Goal: Task Accomplishment & Management: Manage account settings

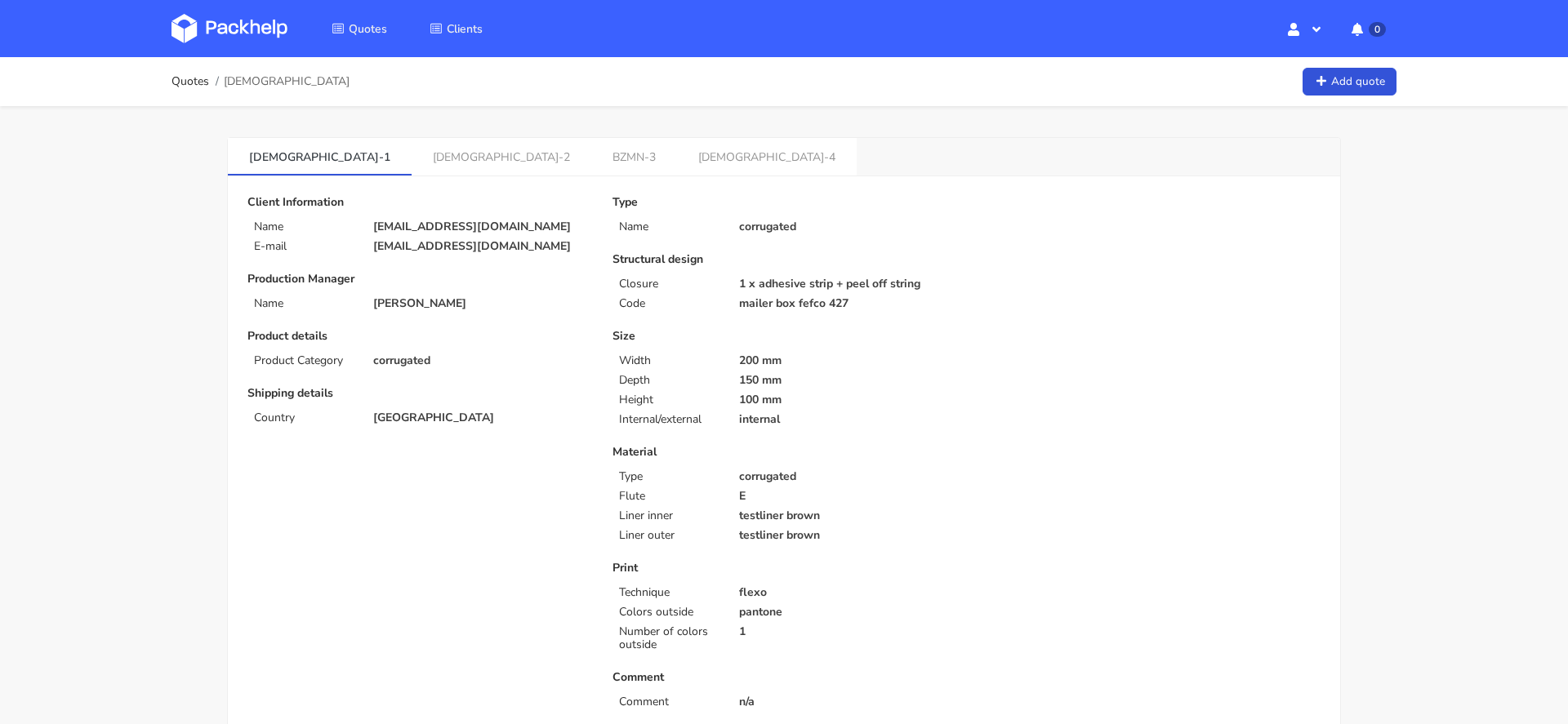
click at [232, 85] on span "BZMN" at bounding box center [287, 81] width 126 height 13
copy span "BZMN"
click at [227, 33] on img at bounding box center [229, 28] width 116 height 29
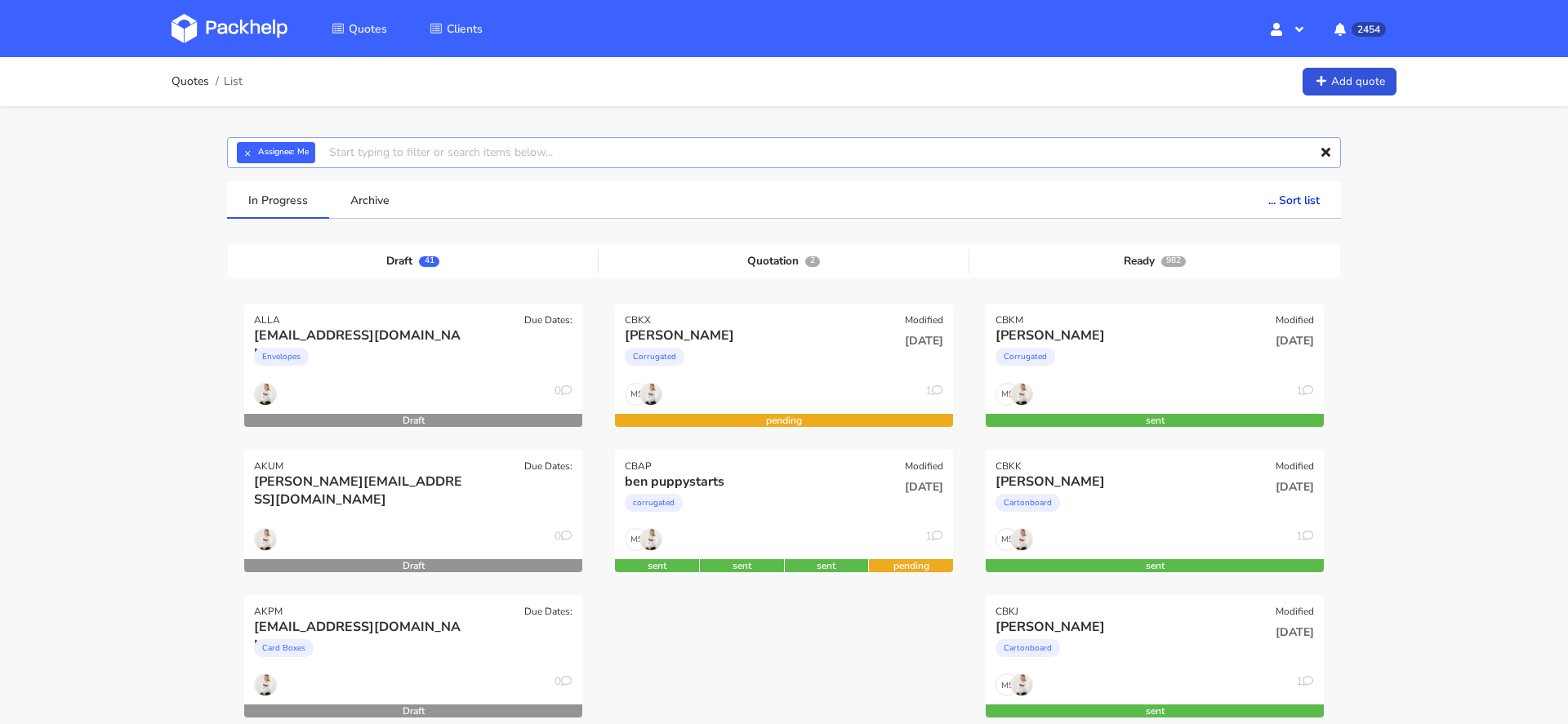
click at [715, 149] on input "text" at bounding box center [784, 152] width 1114 height 31
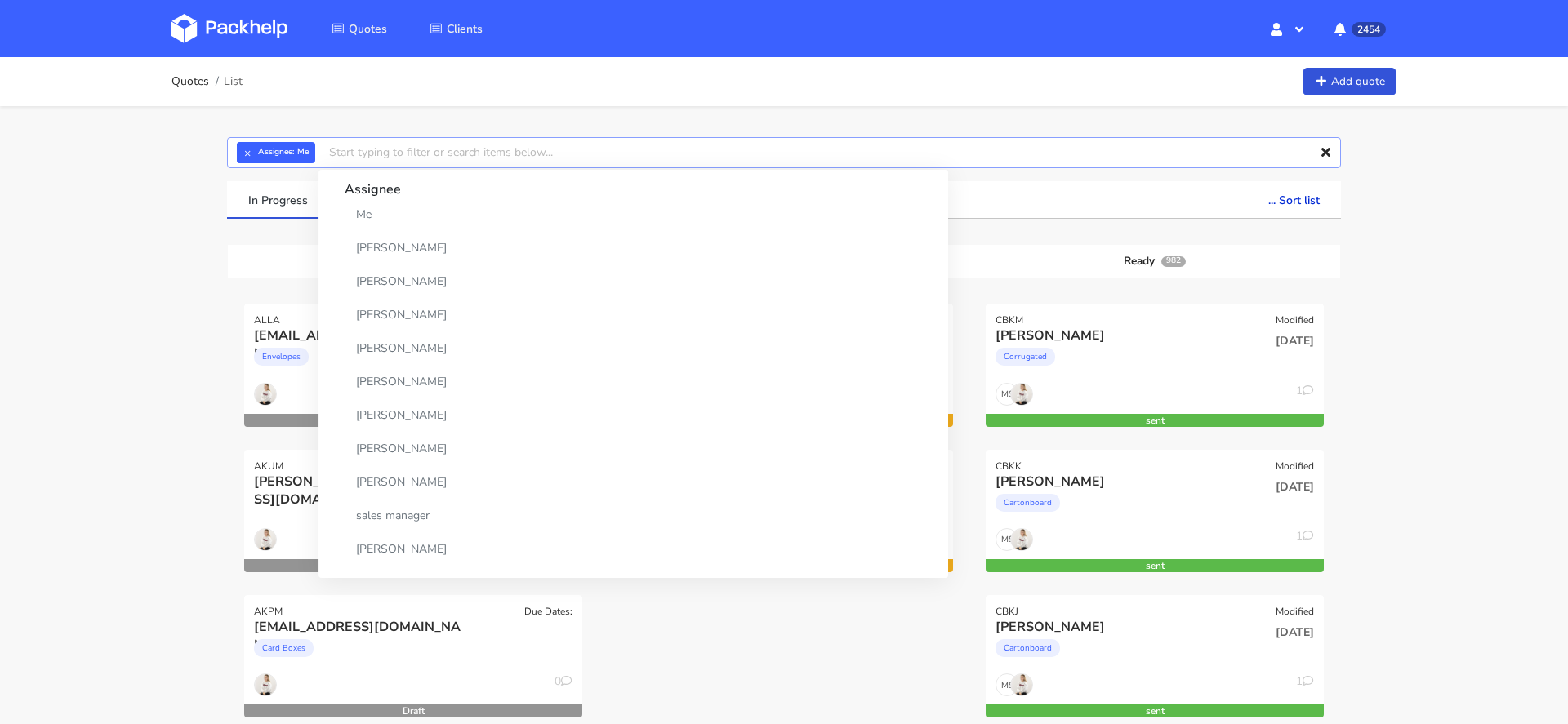
paste input "[DEMOGRAPHIC_DATA]"
type input "[DEMOGRAPHIC_DATA]"
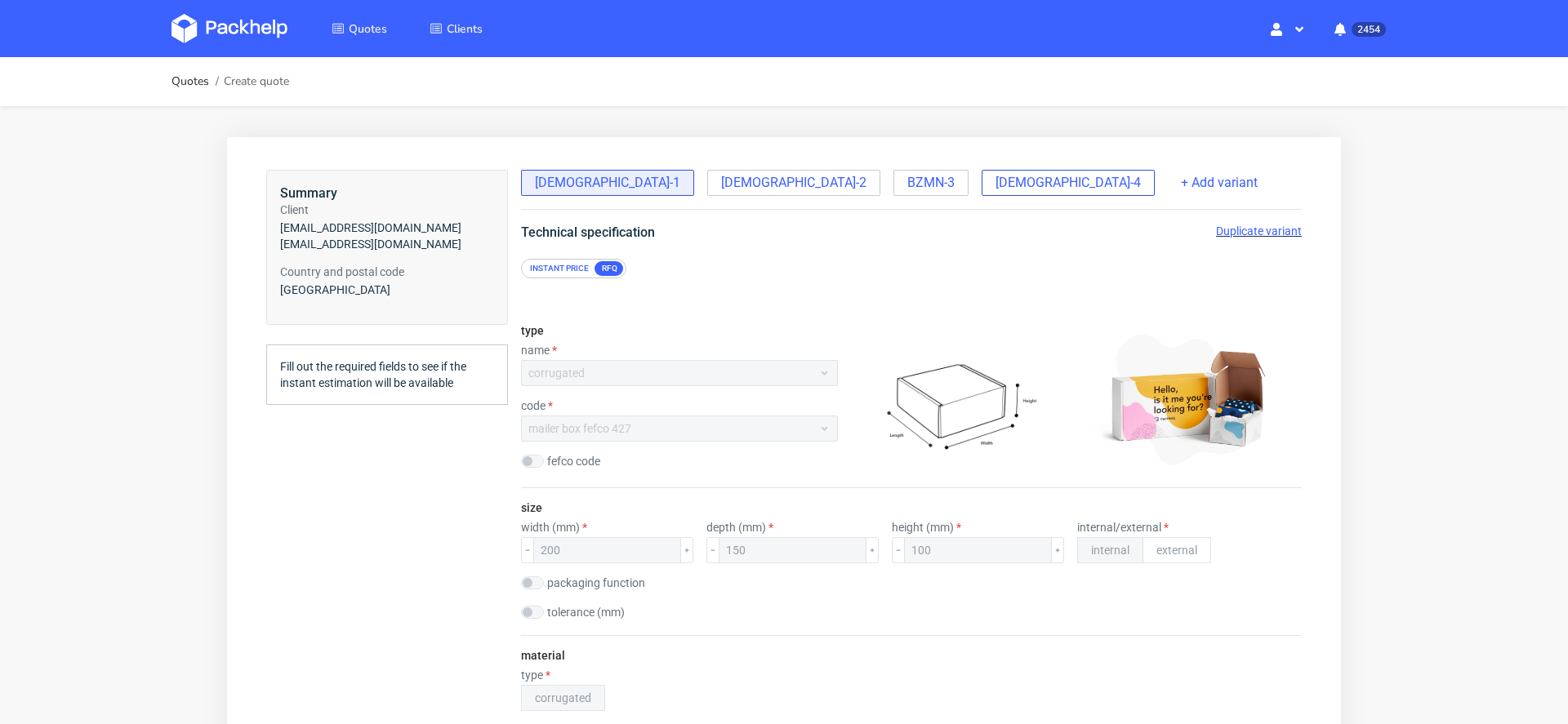
click at [995, 178] on span "[DEMOGRAPHIC_DATA]-4" at bounding box center [1068, 183] width 146 height 18
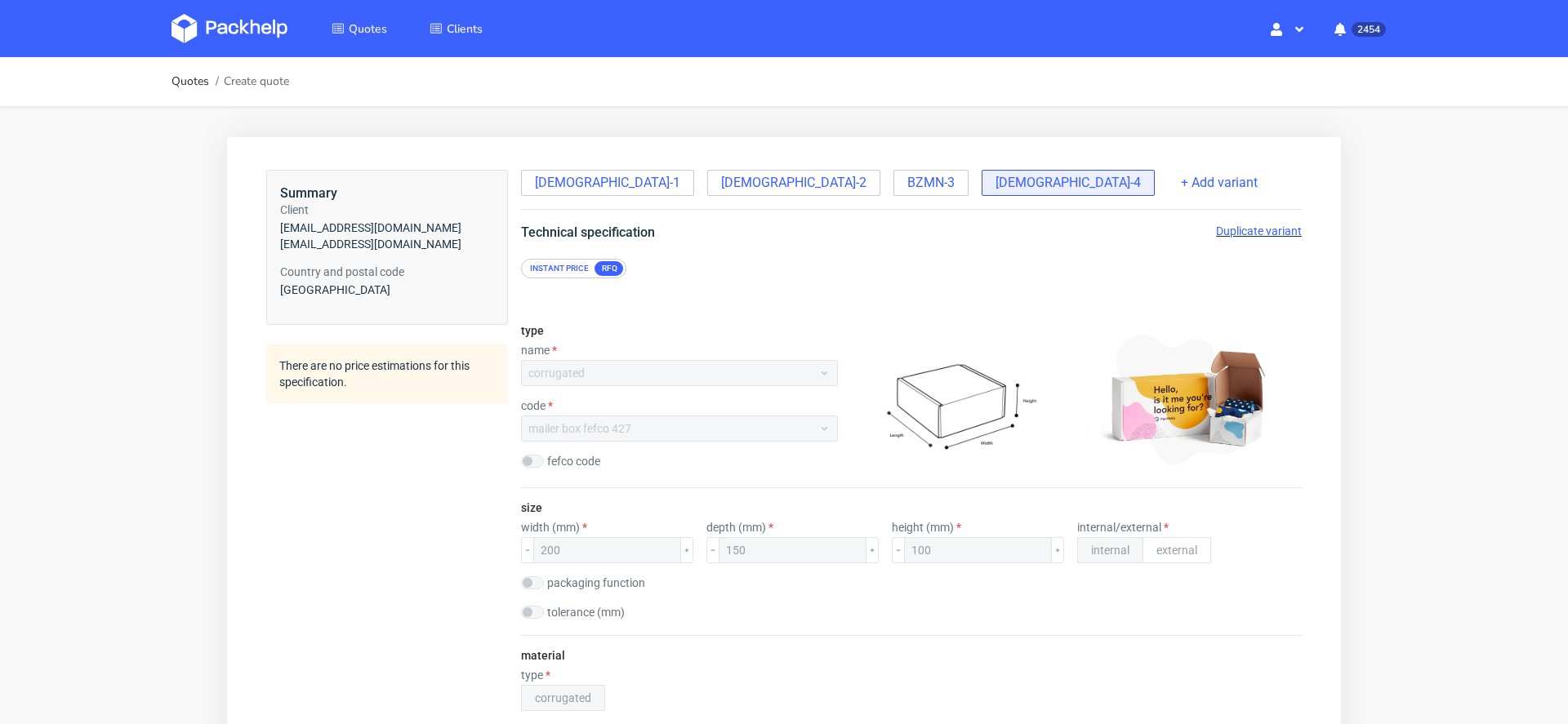
click at [1255, 230] on span "Duplicate variant" at bounding box center [1259, 231] width 86 height 13
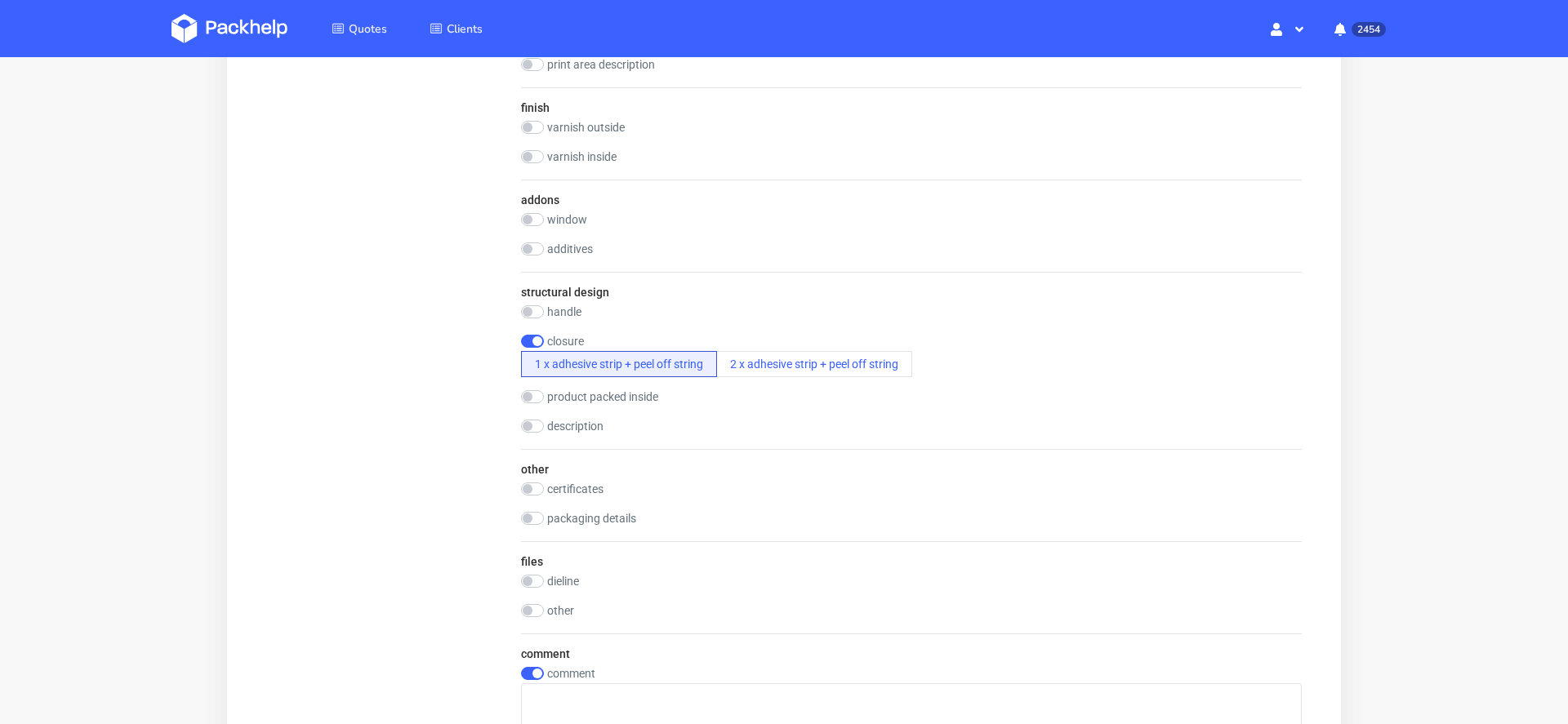
scroll to position [1764, 0]
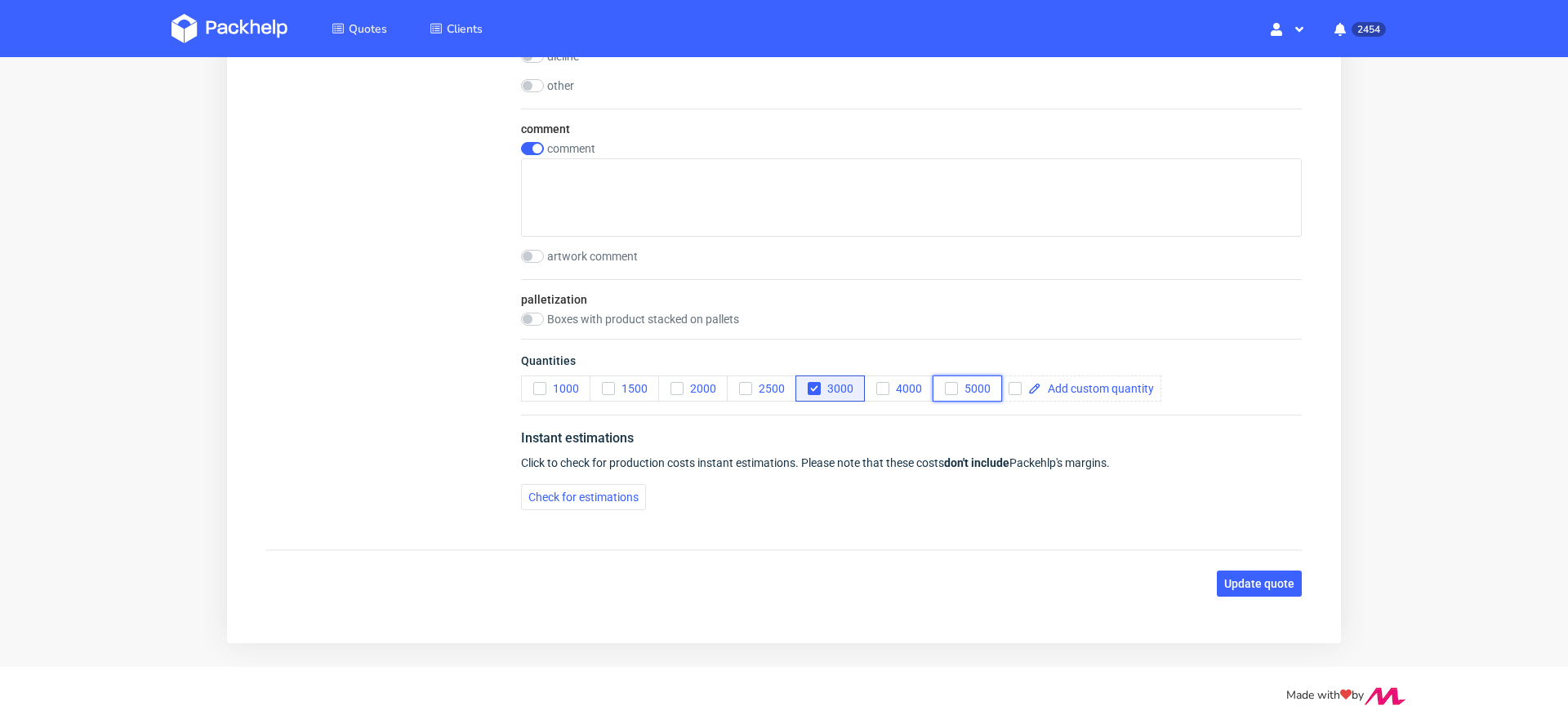
click at [982, 382] on span "5000" at bounding box center [975, 388] width 33 height 13
click at [1224, 582] on span "Update quote" at bounding box center [1260, 584] width 71 height 11
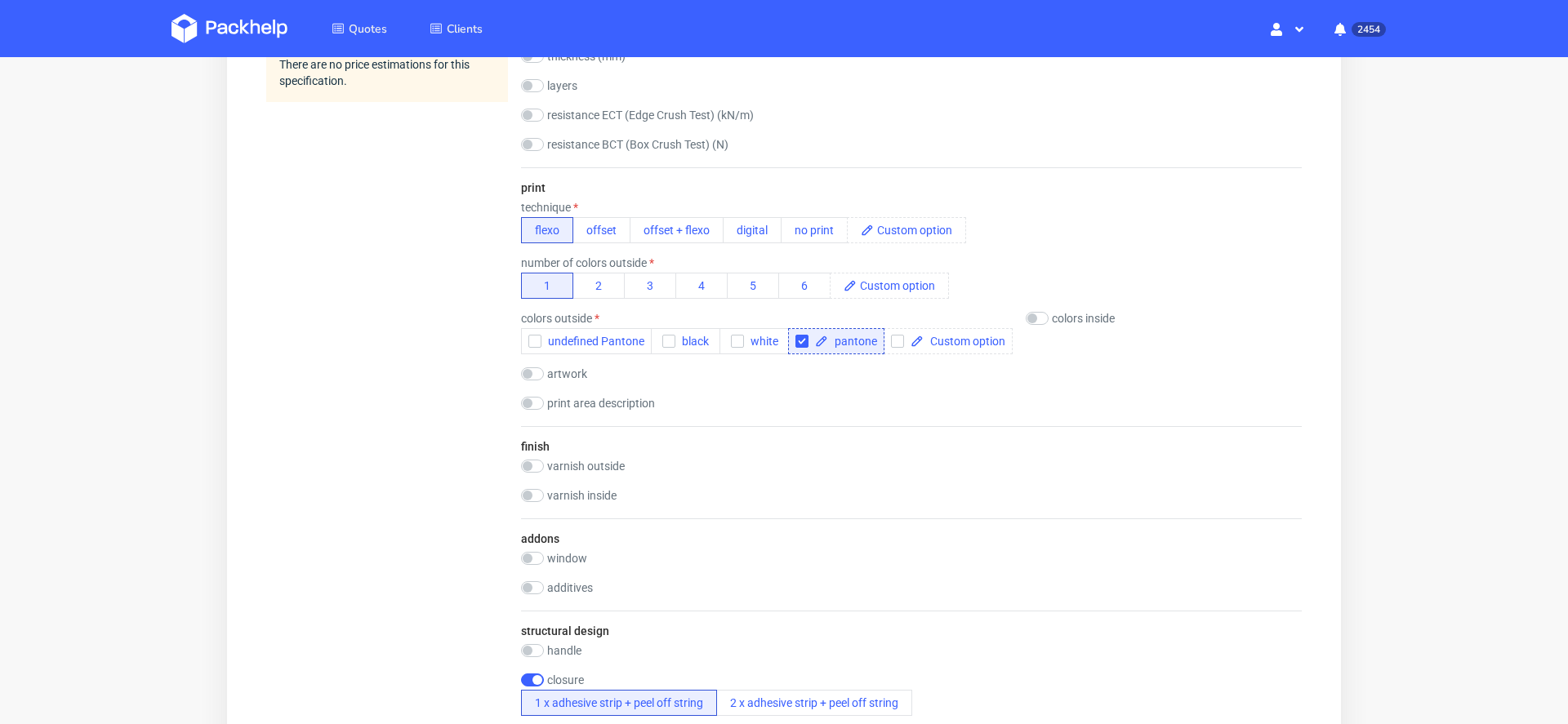
scroll to position [0, 0]
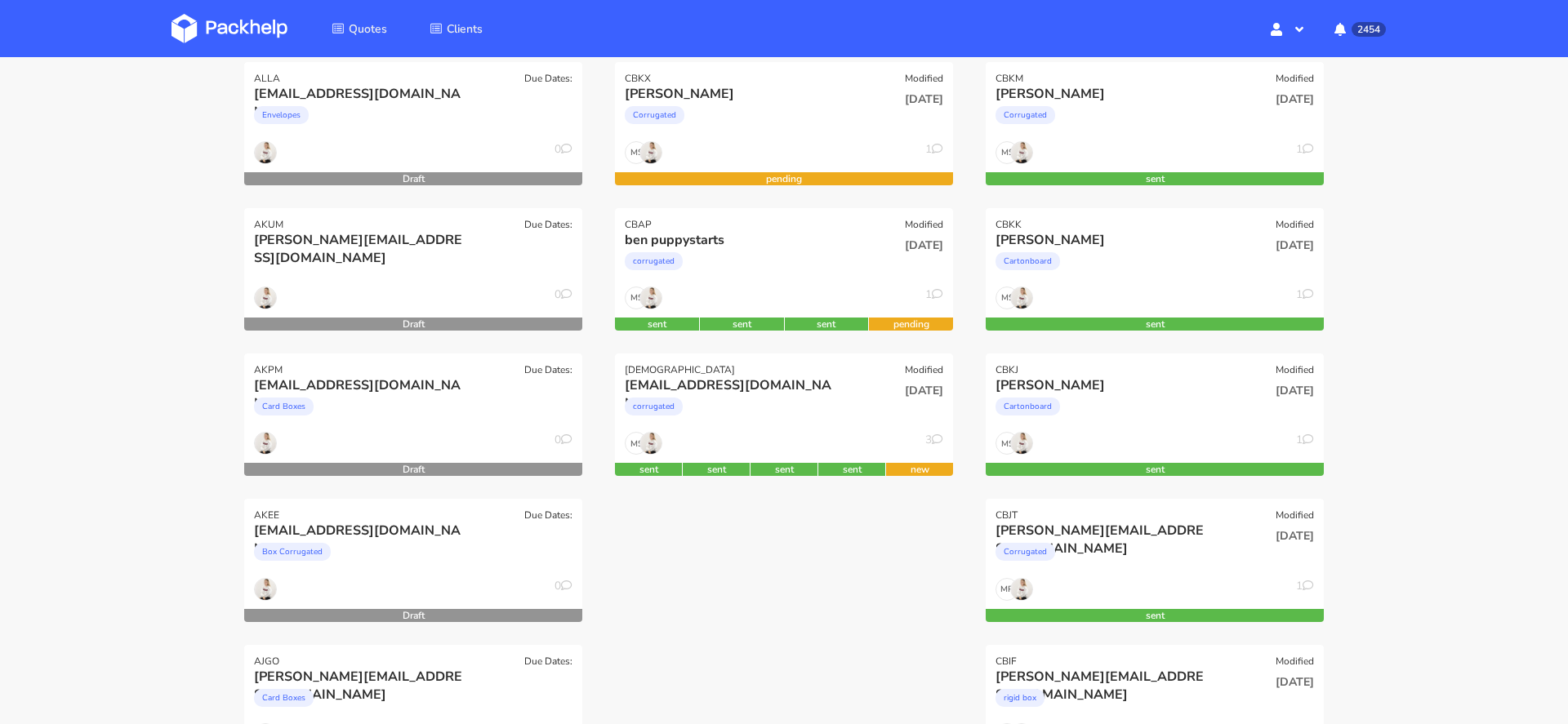
scroll to position [244, 0]
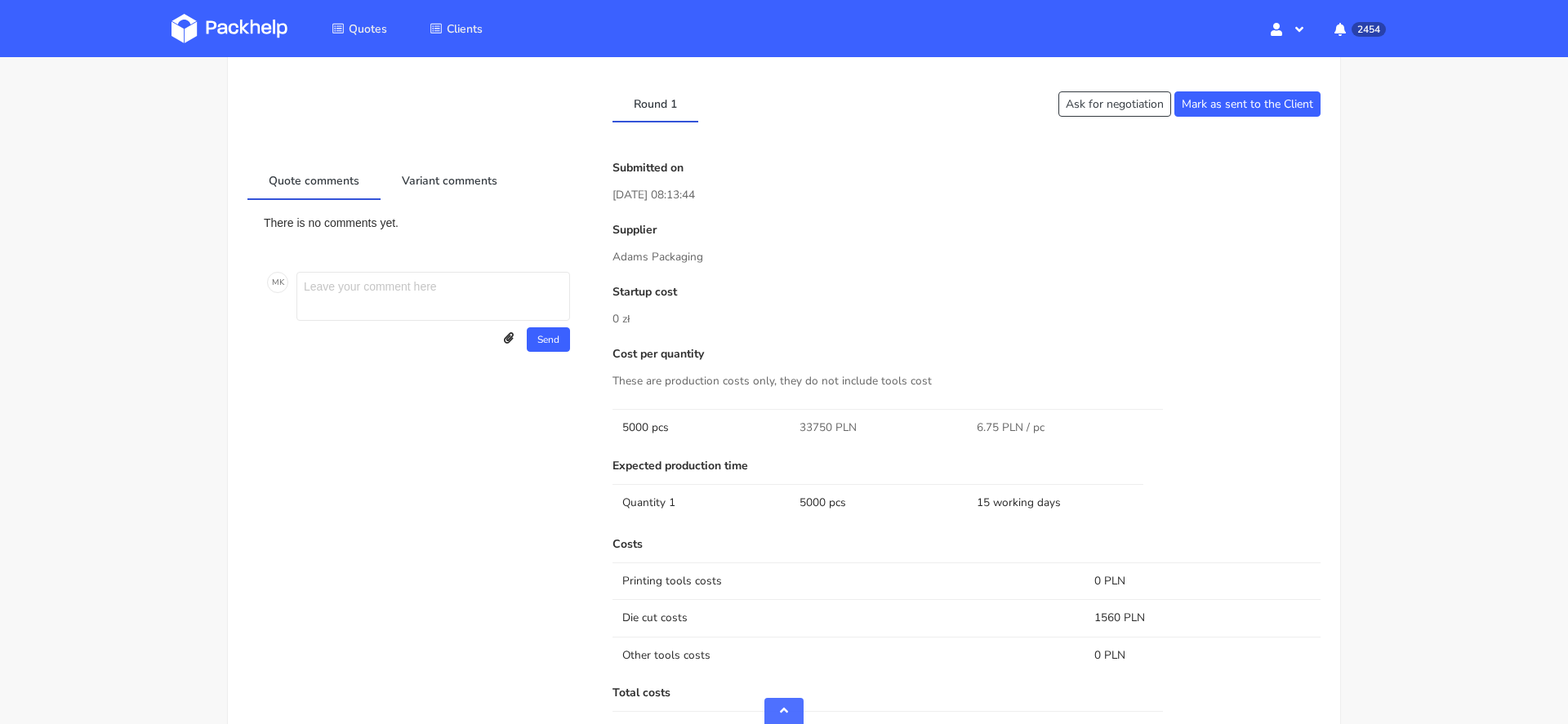
scroll to position [748, 0]
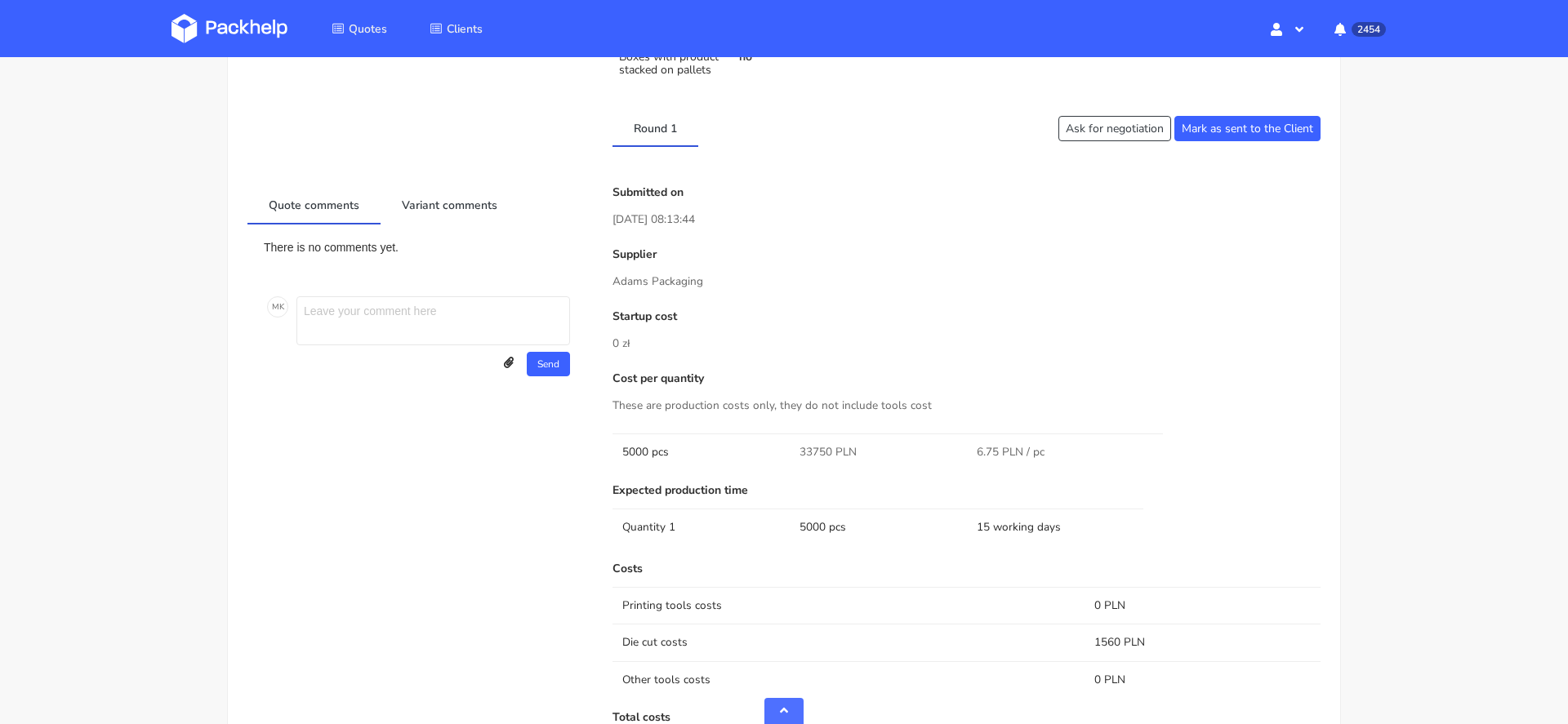
click at [865, 339] on p "0 zł" at bounding box center [966, 343] width 708 height 18
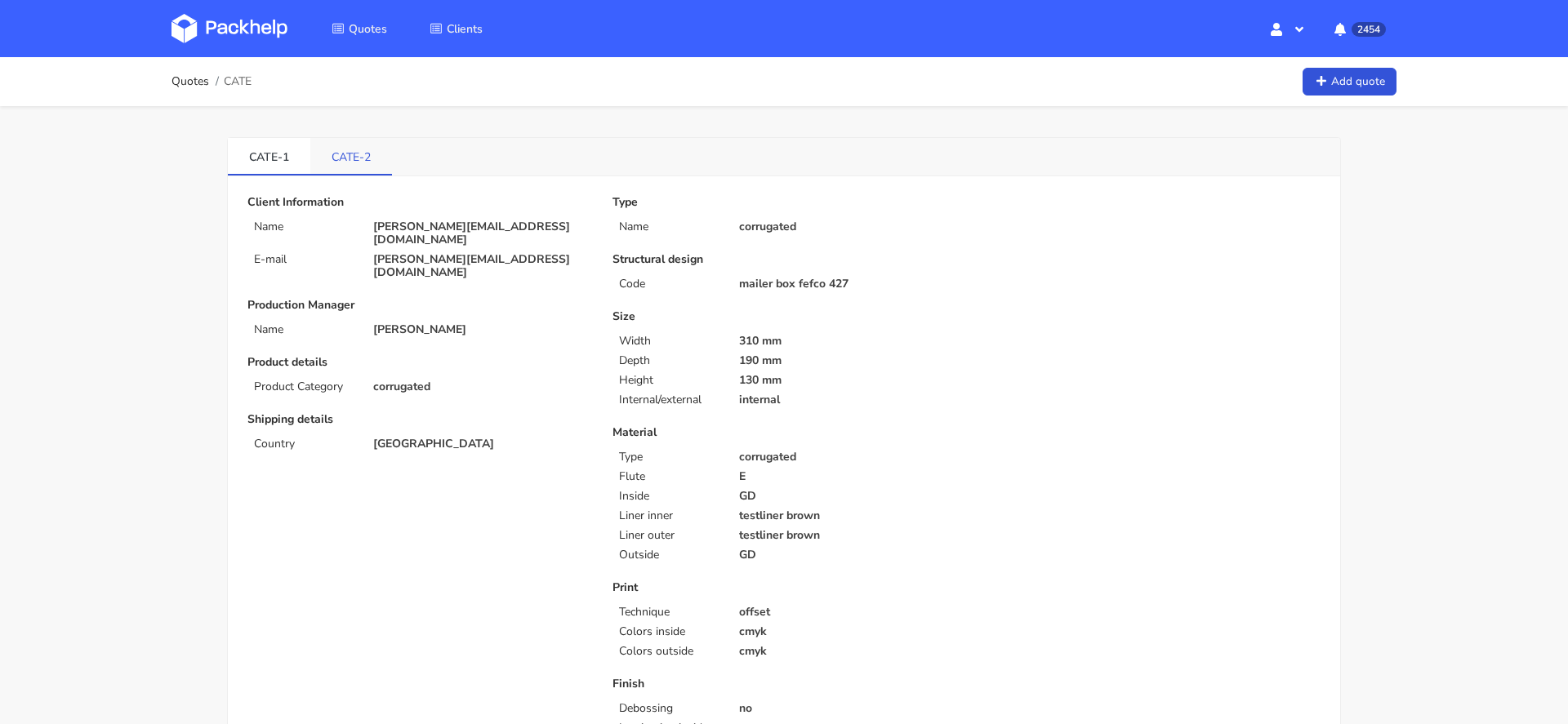
click at [340, 155] on link "CATE-2" at bounding box center [350, 156] width 82 height 36
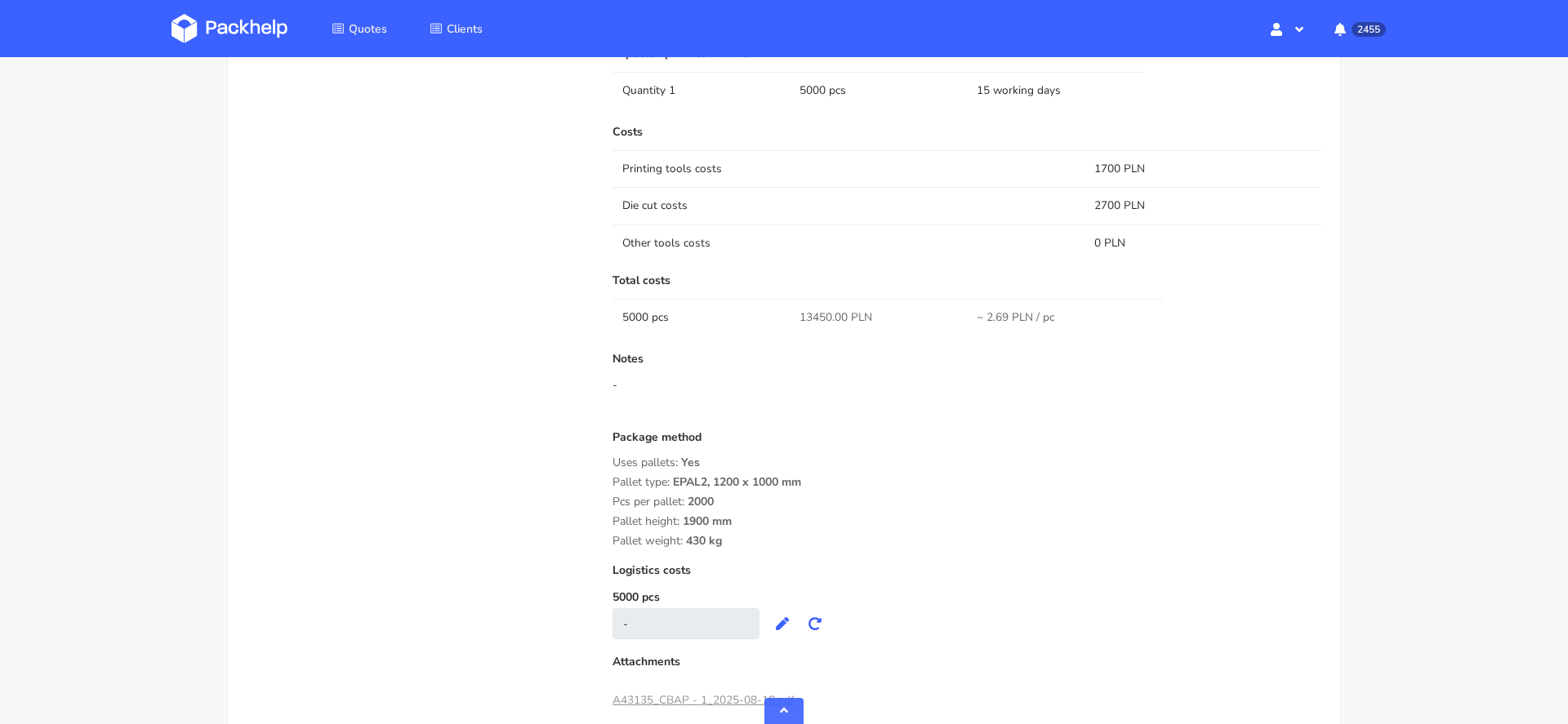
scroll to position [1153, 0]
click at [773, 506] on div "Pcs per pallet: 2000" at bounding box center [966, 503] width 708 height 13
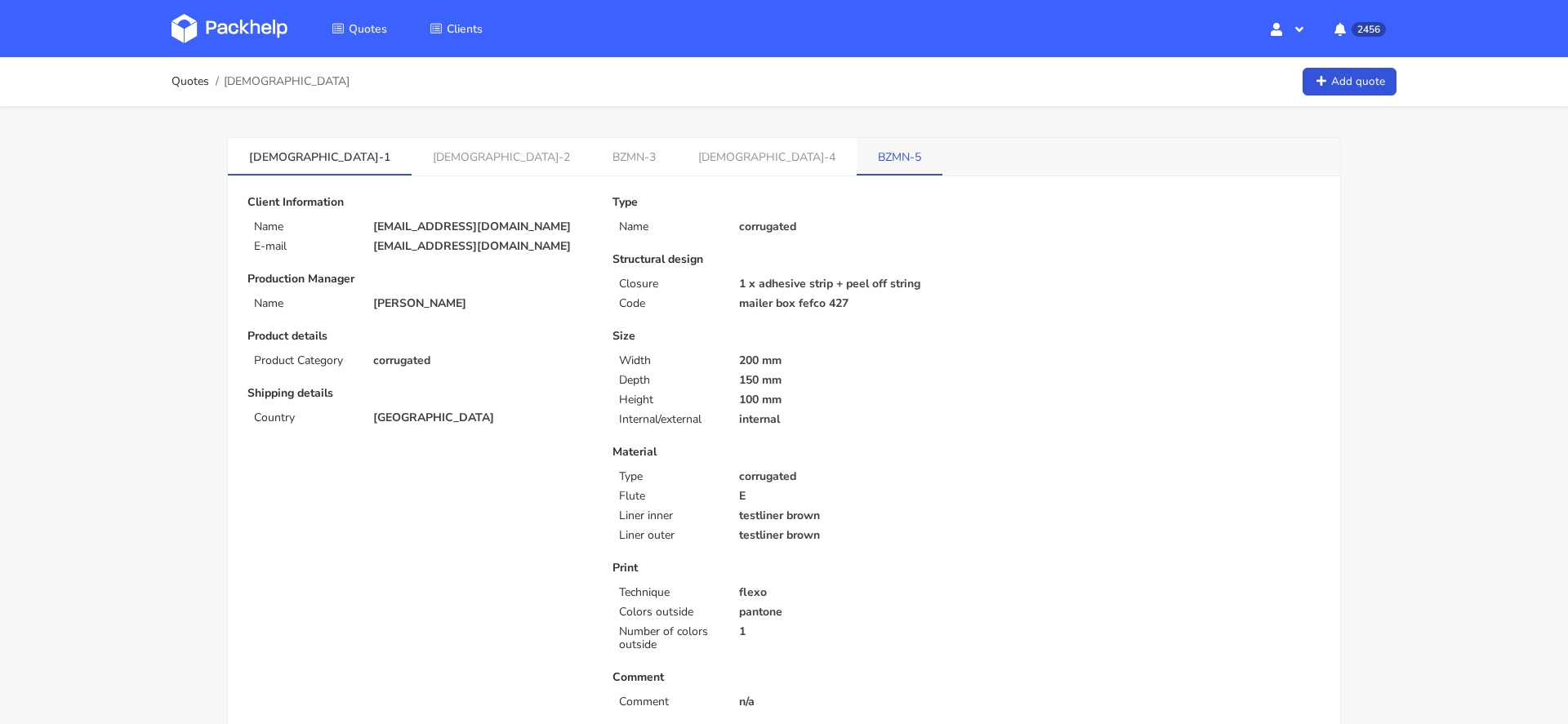
click at [857, 157] on link "BZMN-5" at bounding box center [900, 156] width 86 height 36
click at [250, 87] on span "[DEMOGRAPHIC_DATA]" at bounding box center [287, 81] width 126 height 13
copy span "[DEMOGRAPHIC_DATA]"
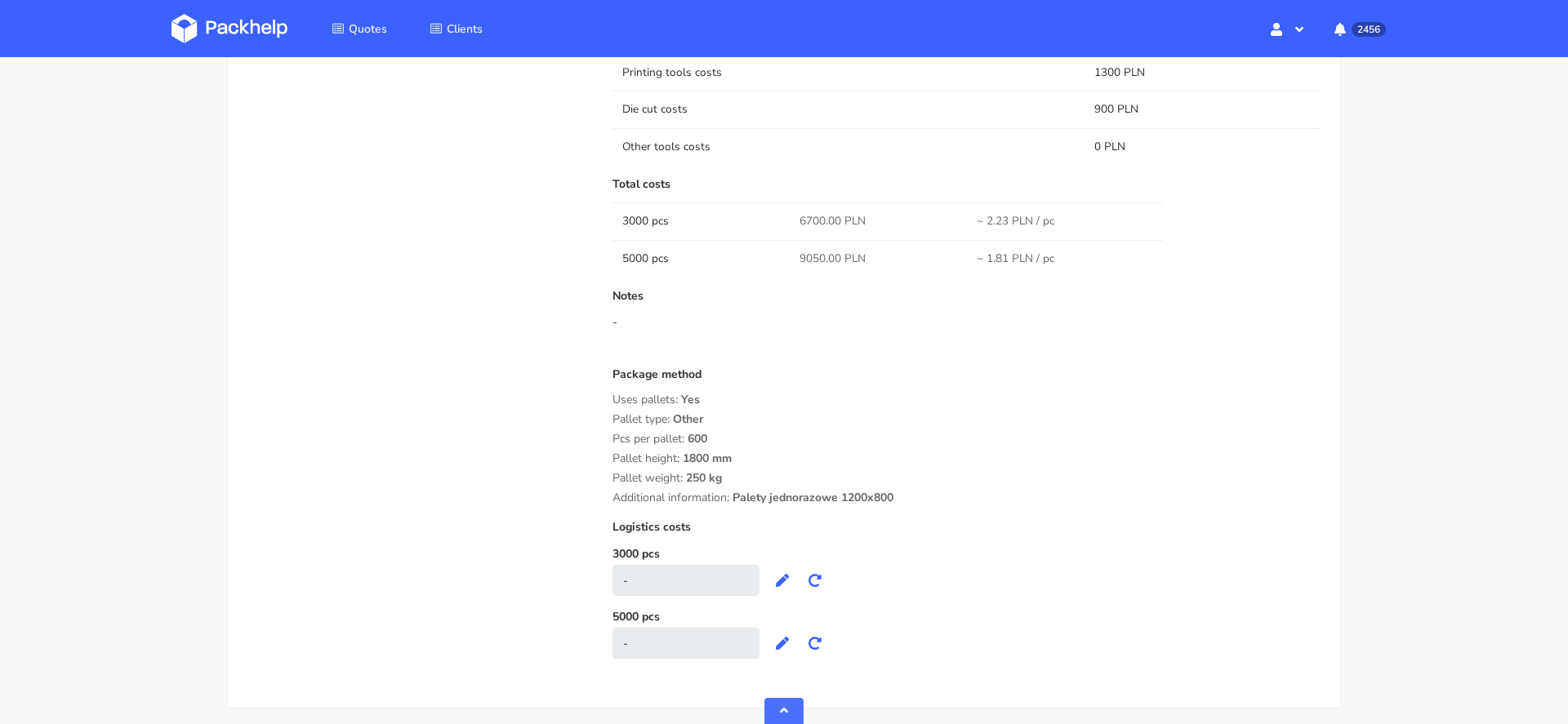
scroll to position [1241, 0]
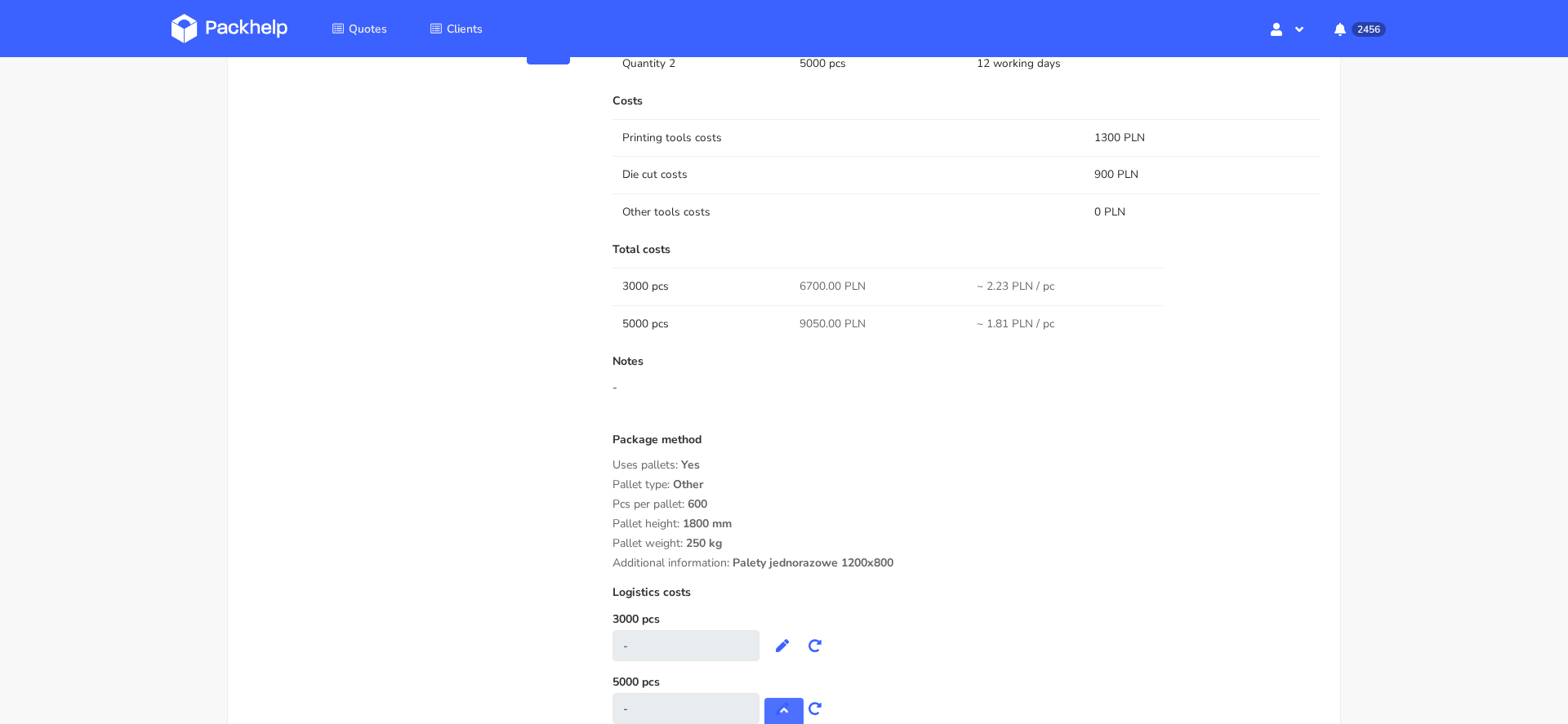
click at [818, 282] on span "6700.00 PLN" at bounding box center [833, 286] width 66 height 16
click at [817, 316] on span "9050.00 PLN" at bounding box center [833, 324] width 66 height 16
copy span "9050.00"
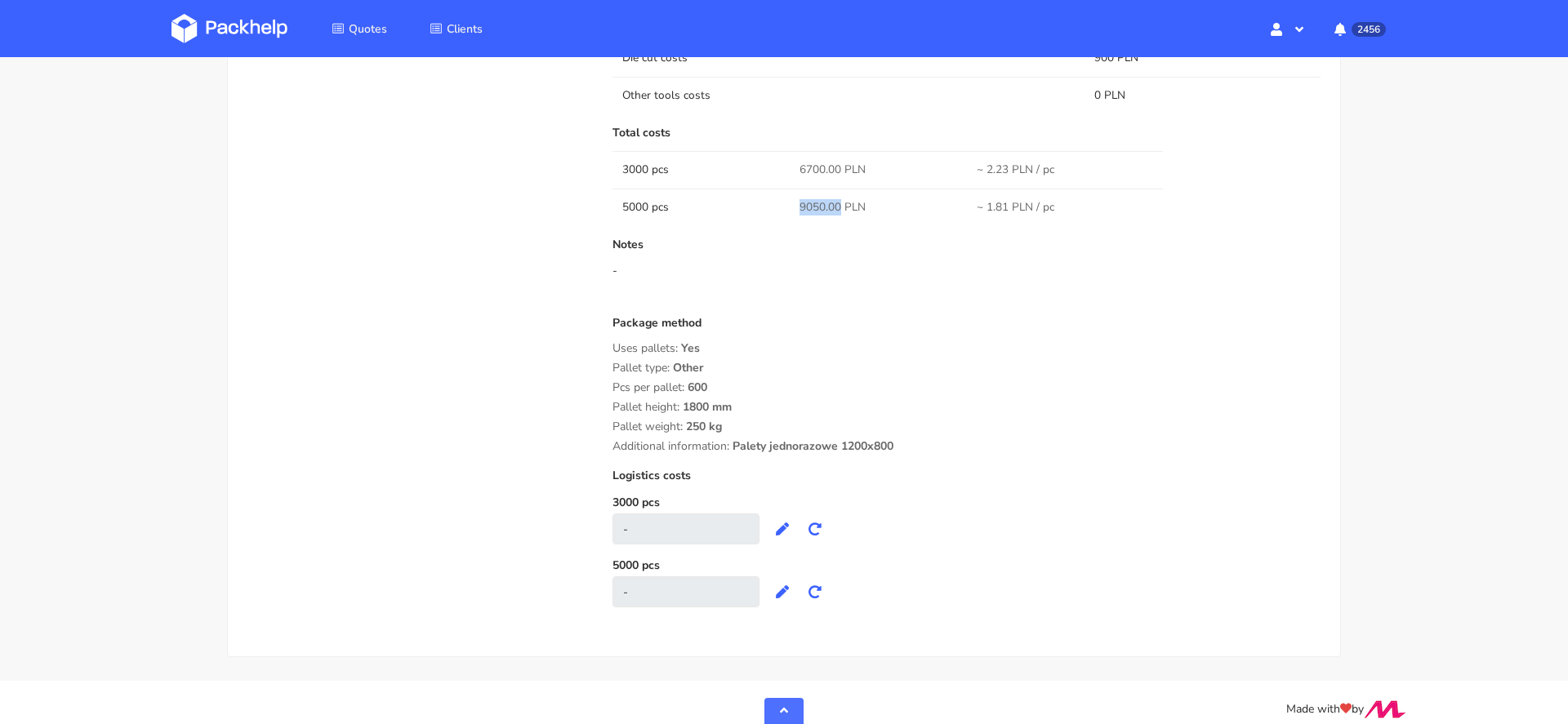
scroll to position [1368, 0]
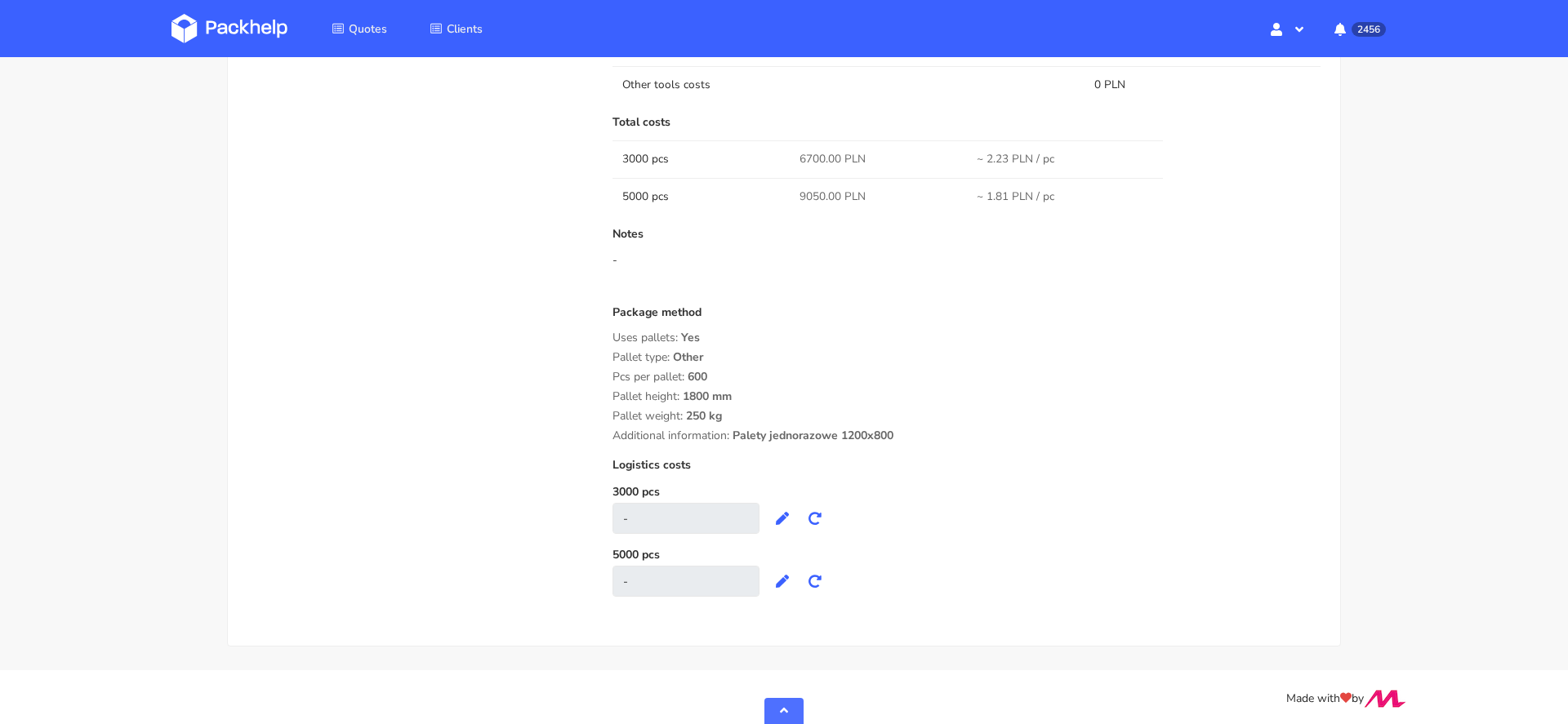
click at [749, 395] on div "Pallet height: 1800 mm" at bounding box center [966, 396] width 708 height 13
click at [1066, 463] on div "Logistics costs" at bounding box center [966, 471] width 708 height 25
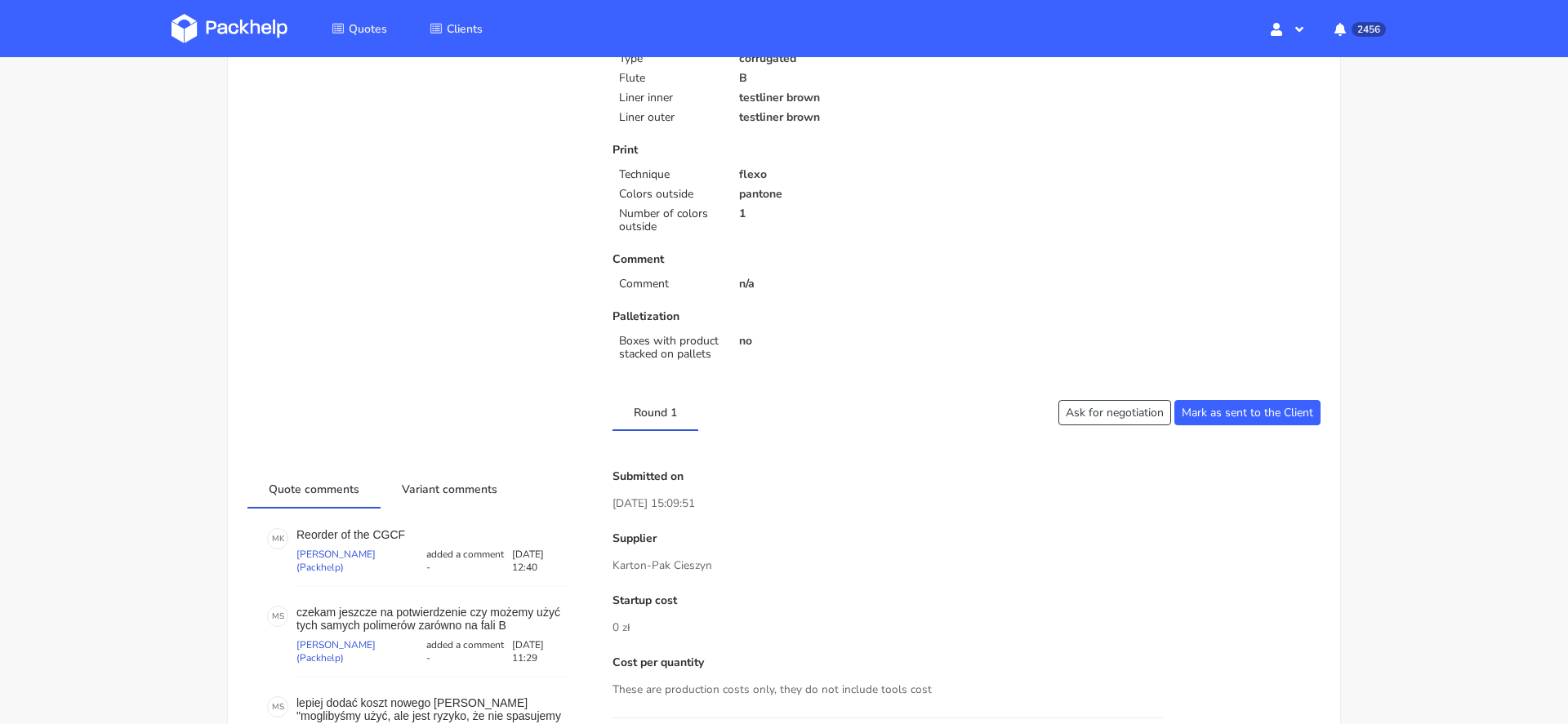
scroll to position [0, 0]
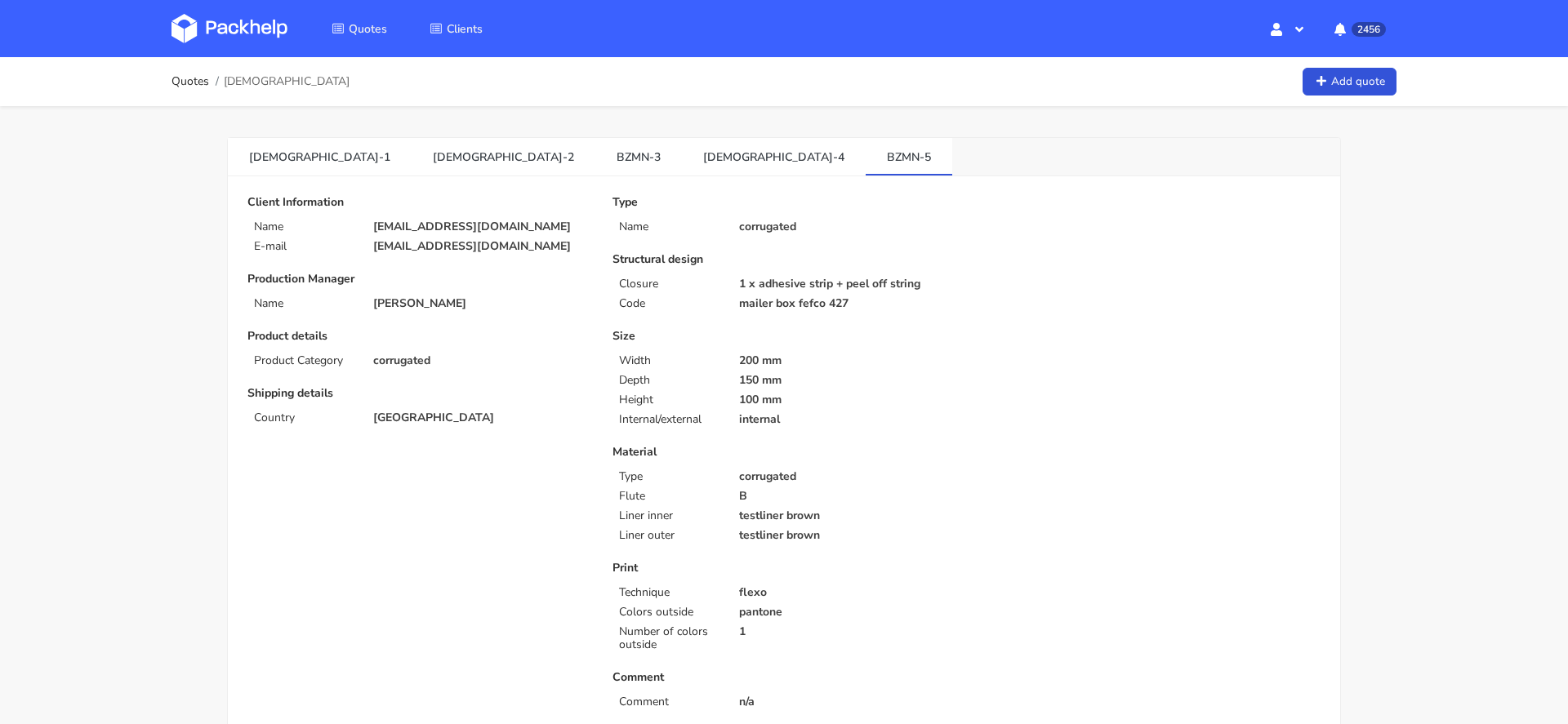
click at [495, 230] on p "[EMAIL_ADDRESS][DOMAIN_NAME]" at bounding box center [480, 226] width 216 height 13
copy div "[EMAIL_ADDRESS][DOMAIN_NAME]"
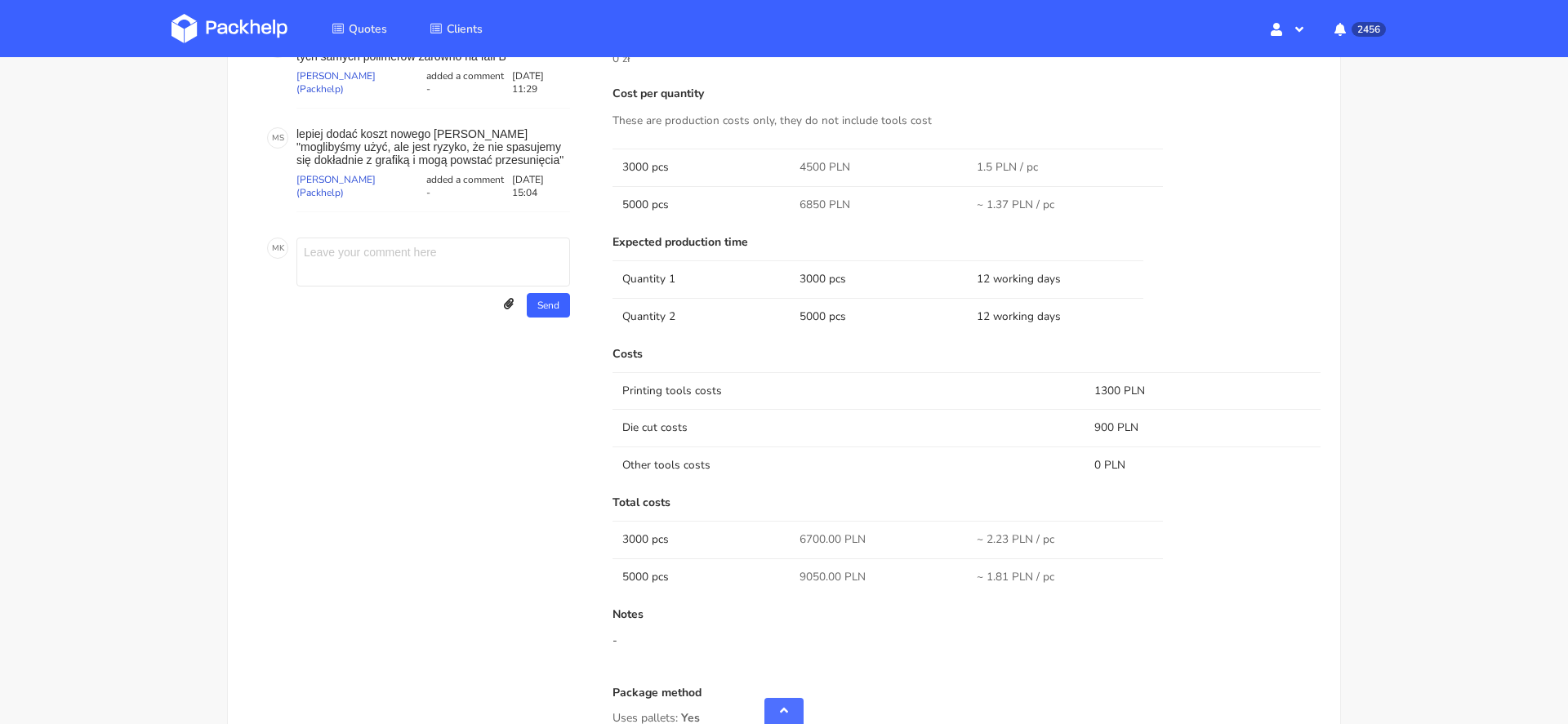
scroll to position [1005, 0]
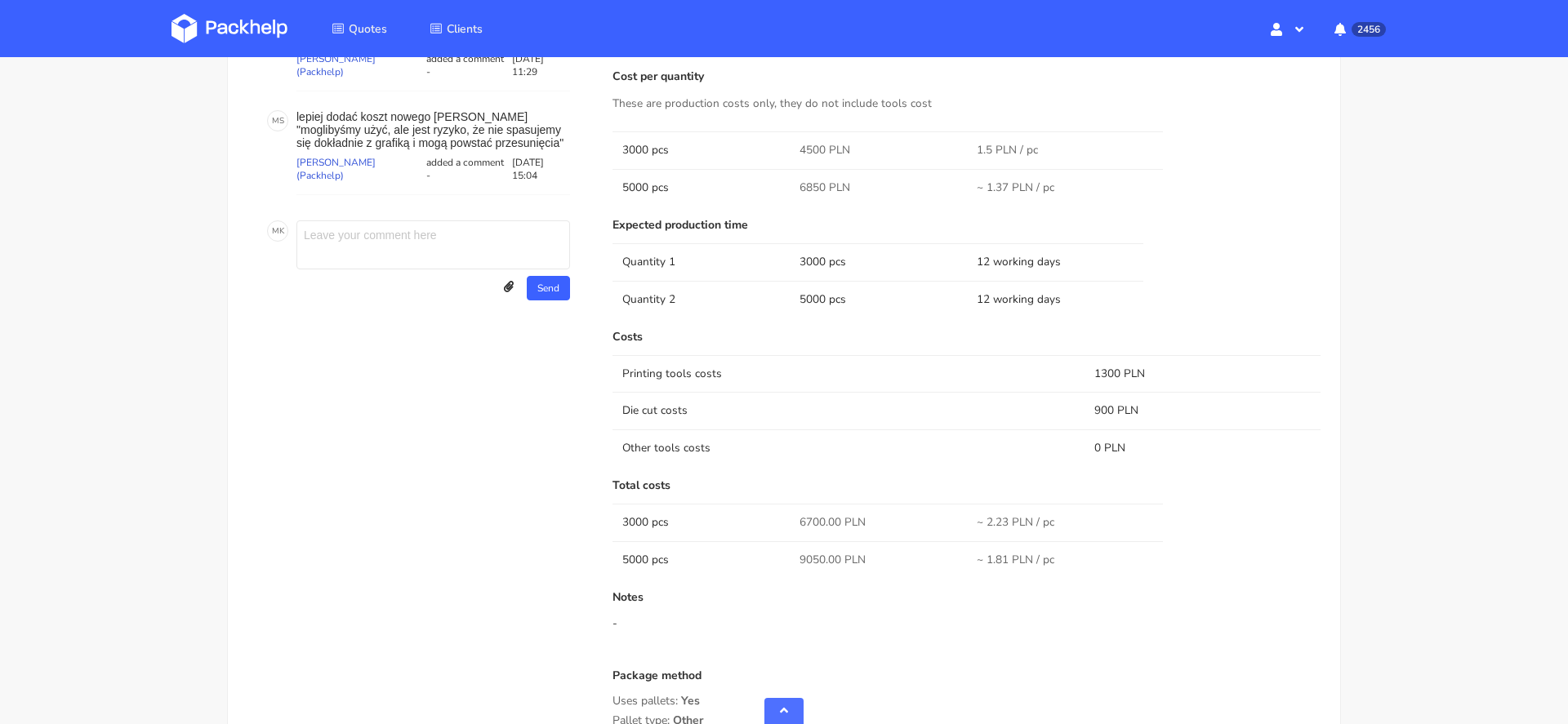
click at [818, 517] on span "6700.00 PLN" at bounding box center [833, 523] width 66 height 16
copy span "6700.00"
click at [887, 505] on td "6700.00 PLN" at bounding box center [878, 522] width 177 height 37
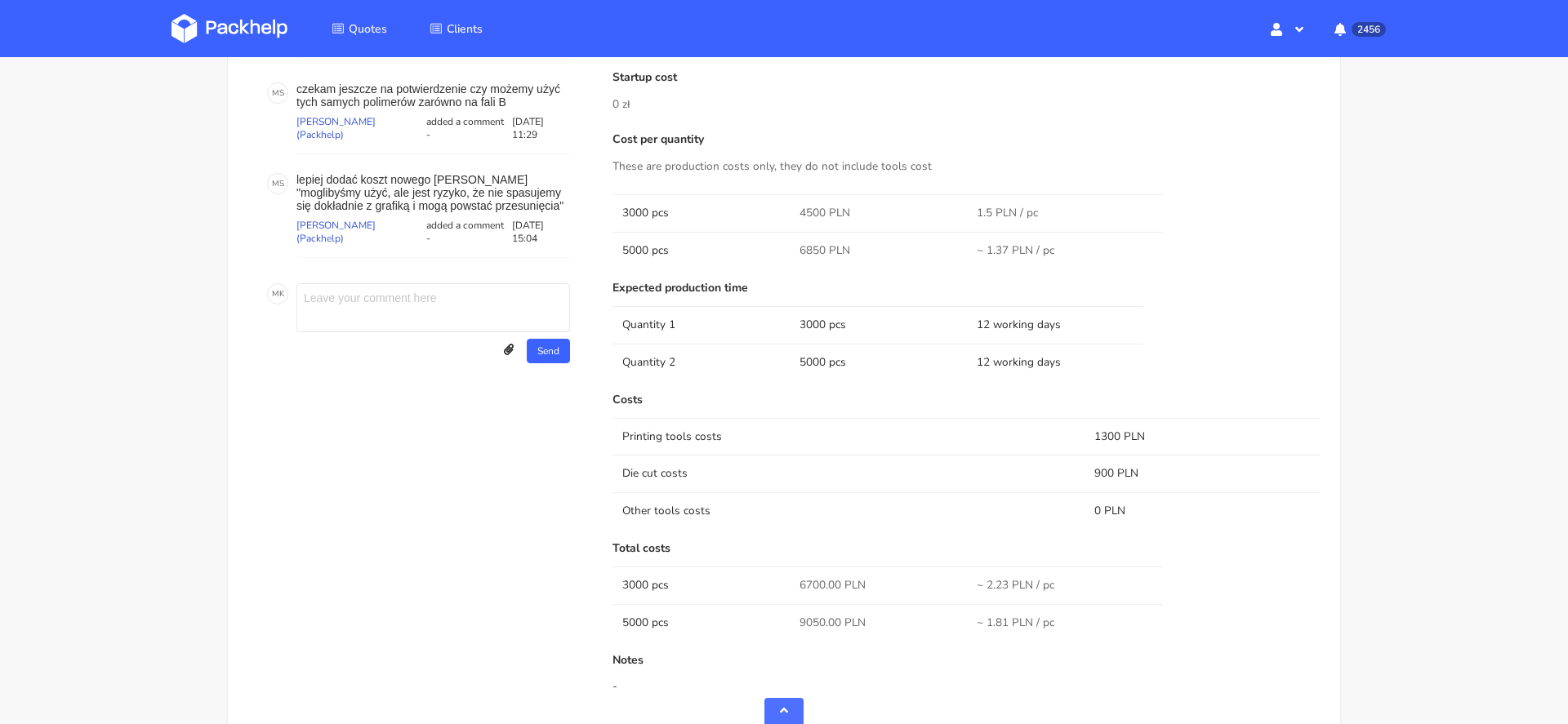
scroll to position [937, 0]
click at [808, 254] on span "6850 PLN" at bounding box center [825, 254] width 51 height 16
copy span "6850"
click at [817, 249] on span "6850 PLN" at bounding box center [825, 254] width 51 height 16
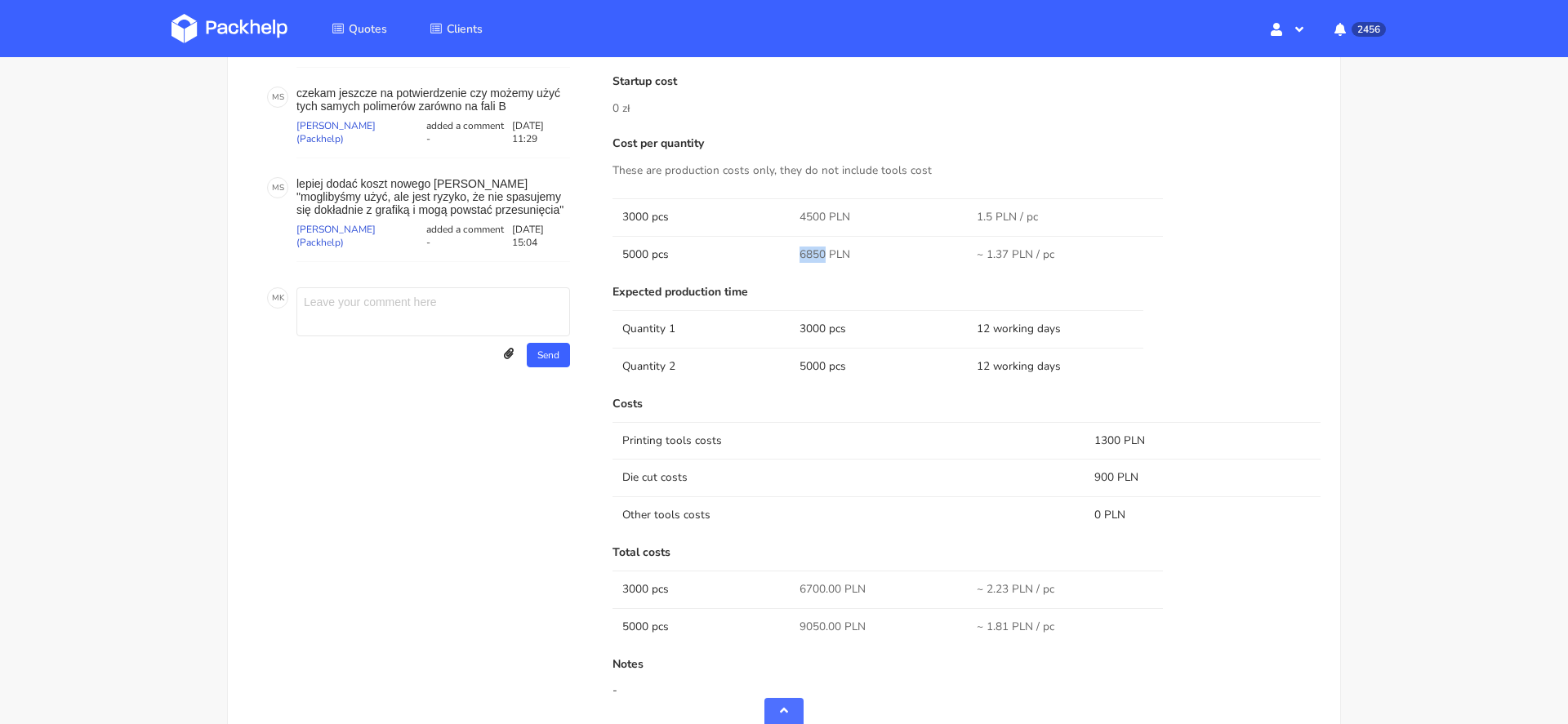
click at [817, 249] on span "6850 PLN" at bounding box center [825, 254] width 51 height 16
copy span "6850"
click at [812, 211] on span "4500 PLN" at bounding box center [825, 217] width 51 height 16
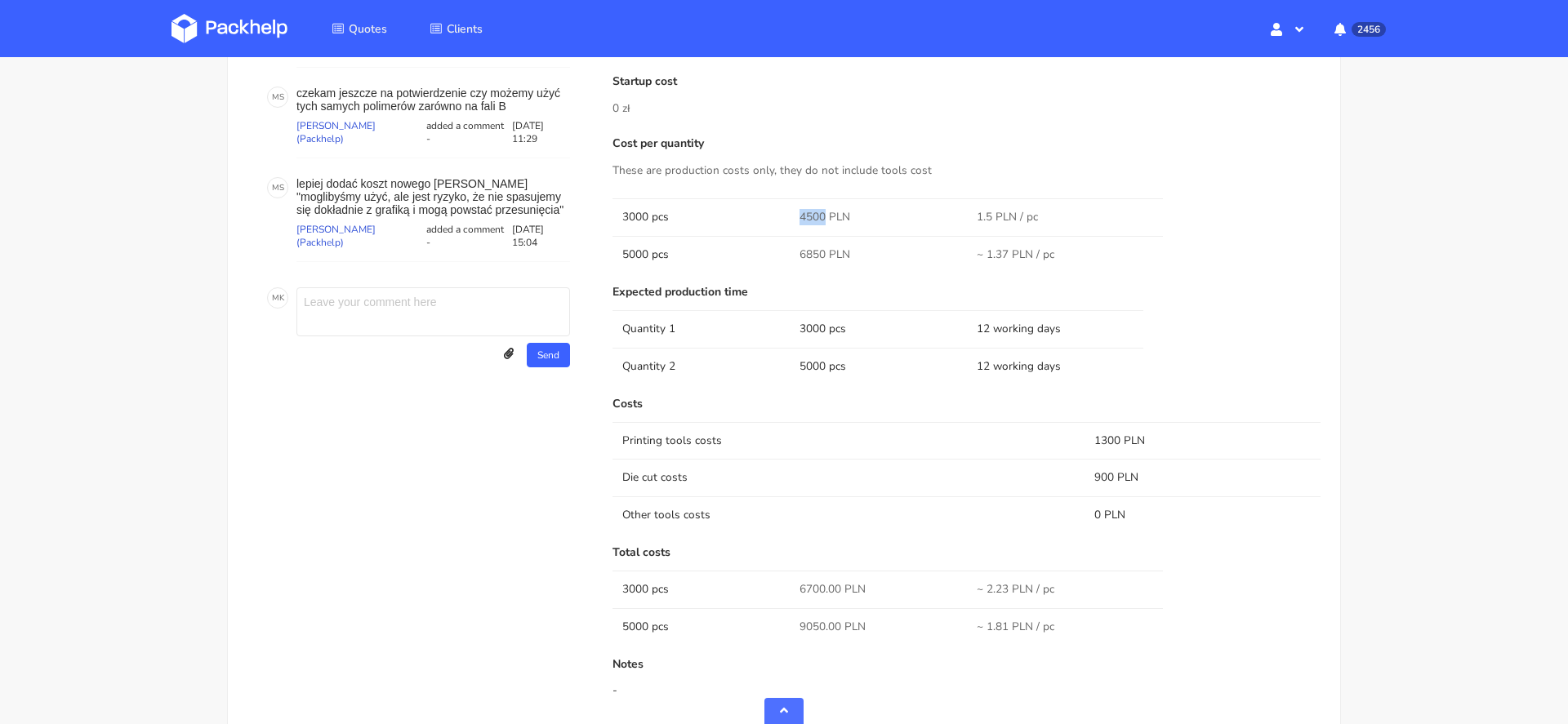
copy span "4500"
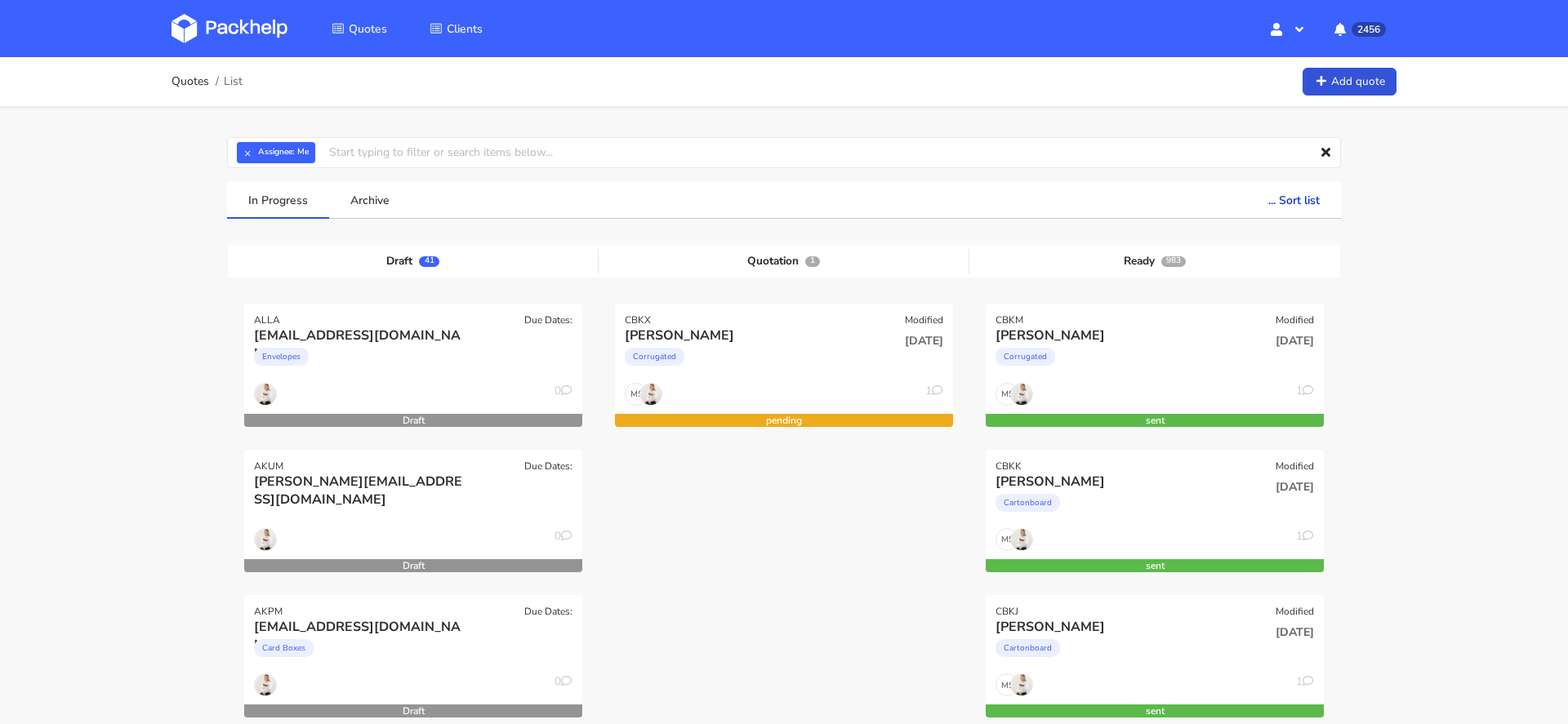
click at [803, 345] on div "Corrugated" at bounding box center [733, 361] width 216 height 33
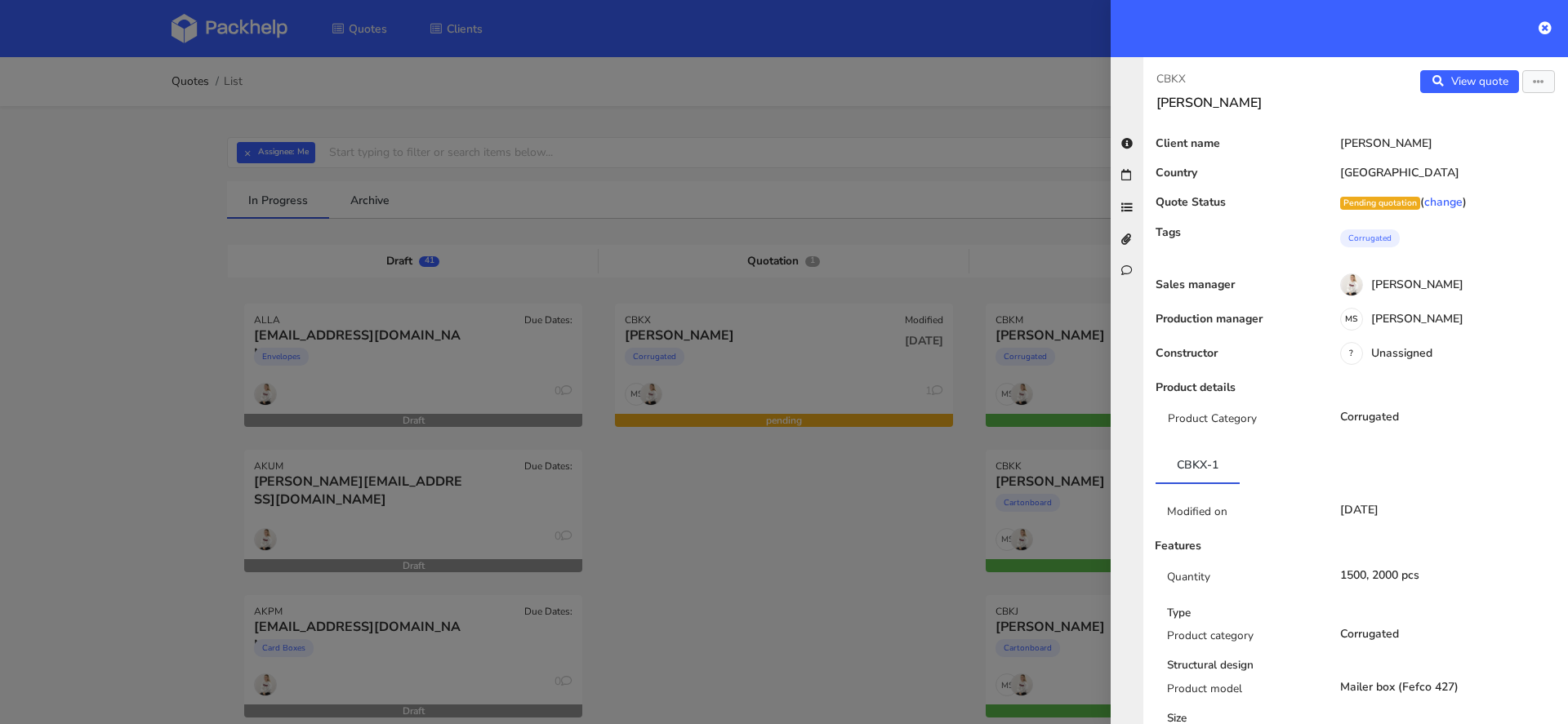
click at [1167, 71] on p "CBKX" at bounding box center [1249, 79] width 186 height 18
copy p "CBKX"
click at [813, 467] on div at bounding box center [784, 362] width 1568 height 724
